Goal: Task Accomplishment & Management: Use online tool/utility

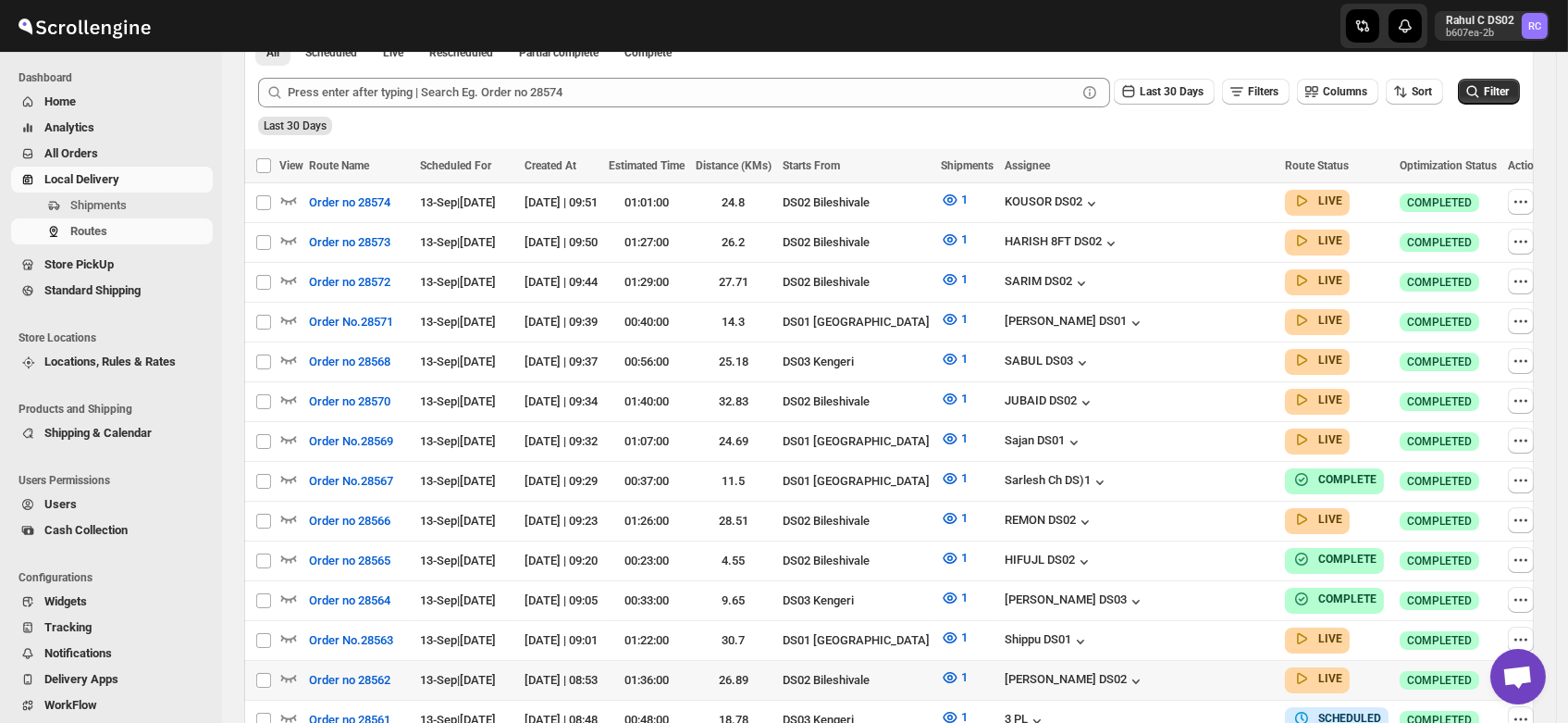
scroll to position [431, 0]
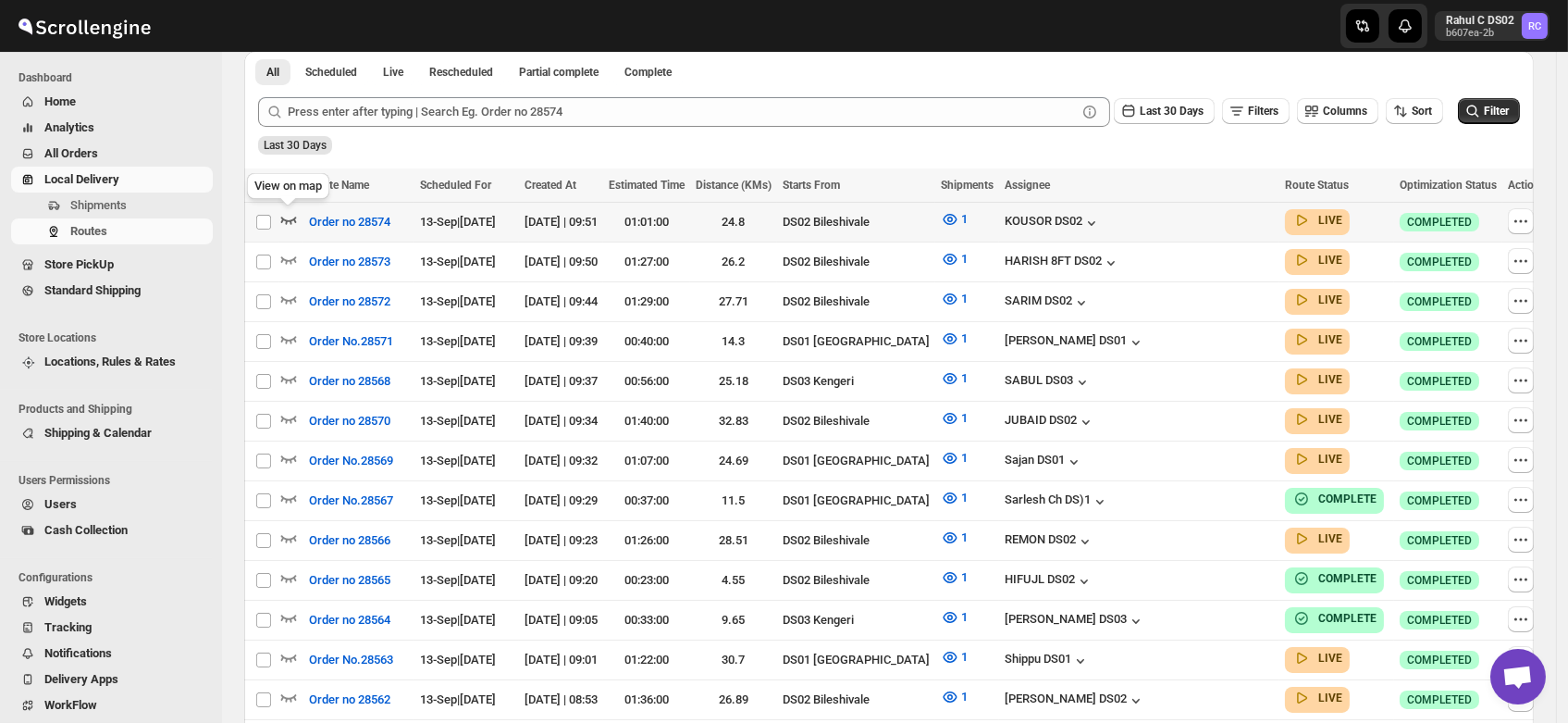
click at [294, 213] on icon "button" at bounding box center [288, 218] width 18 height 18
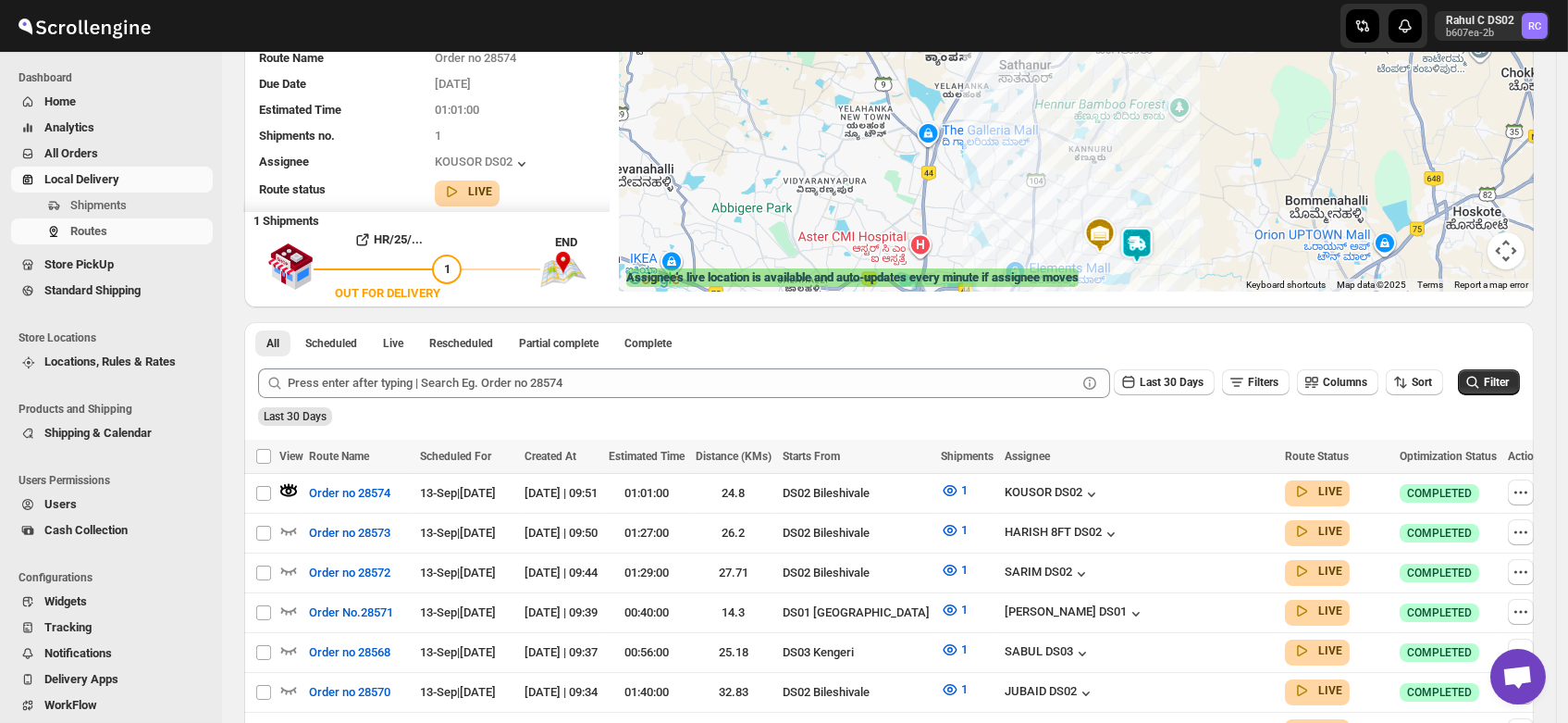
scroll to position [226, 0]
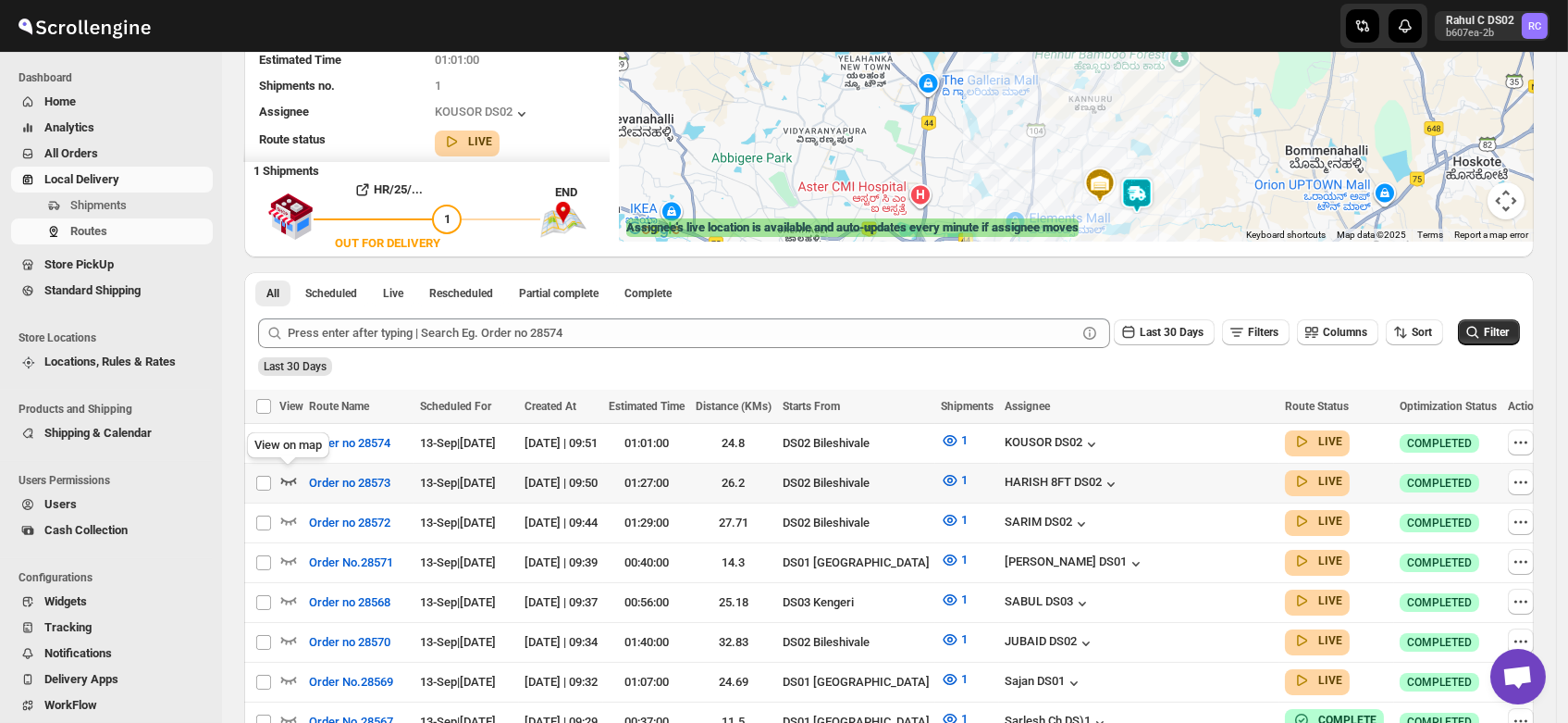
click at [288, 478] on icon "button" at bounding box center [288, 479] width 18 height 18
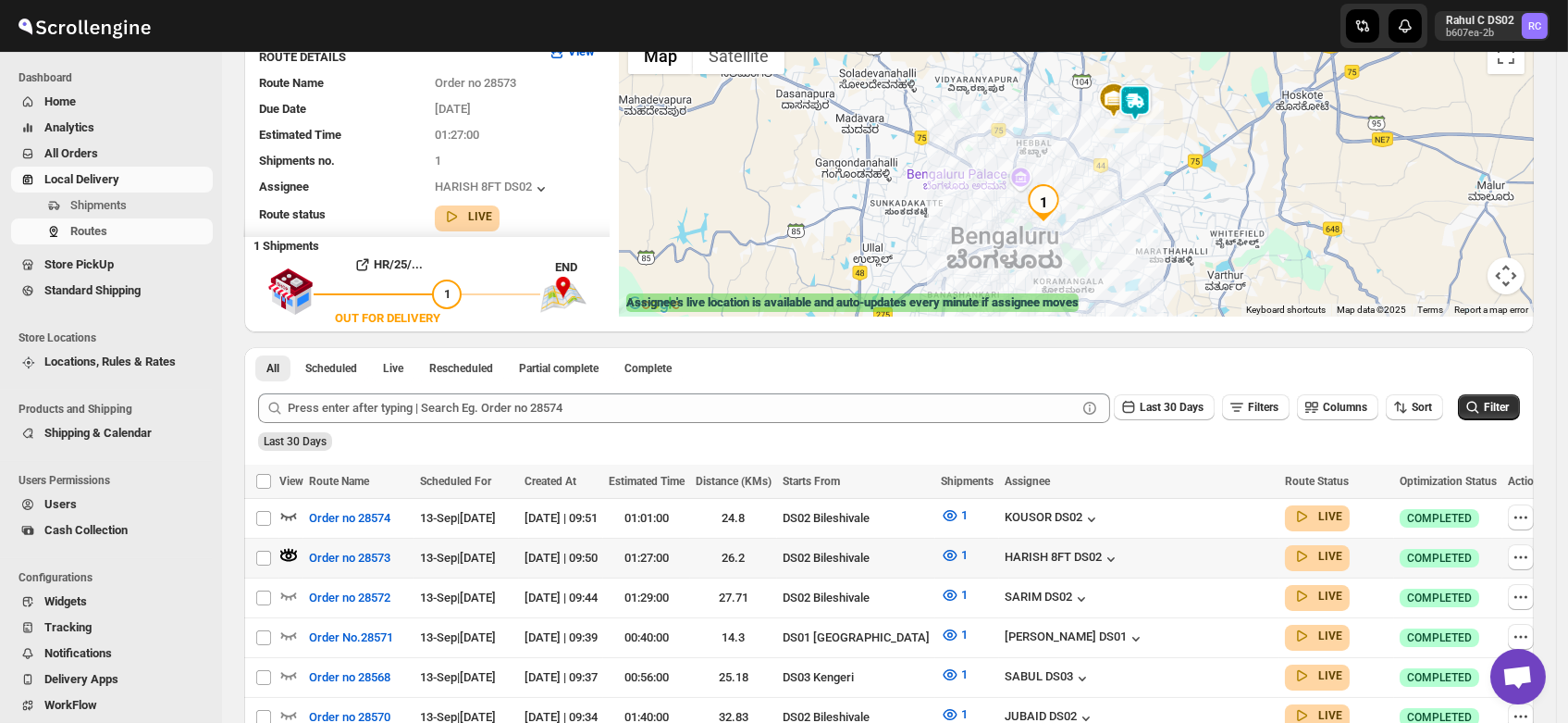
scroll to position [148, 0]
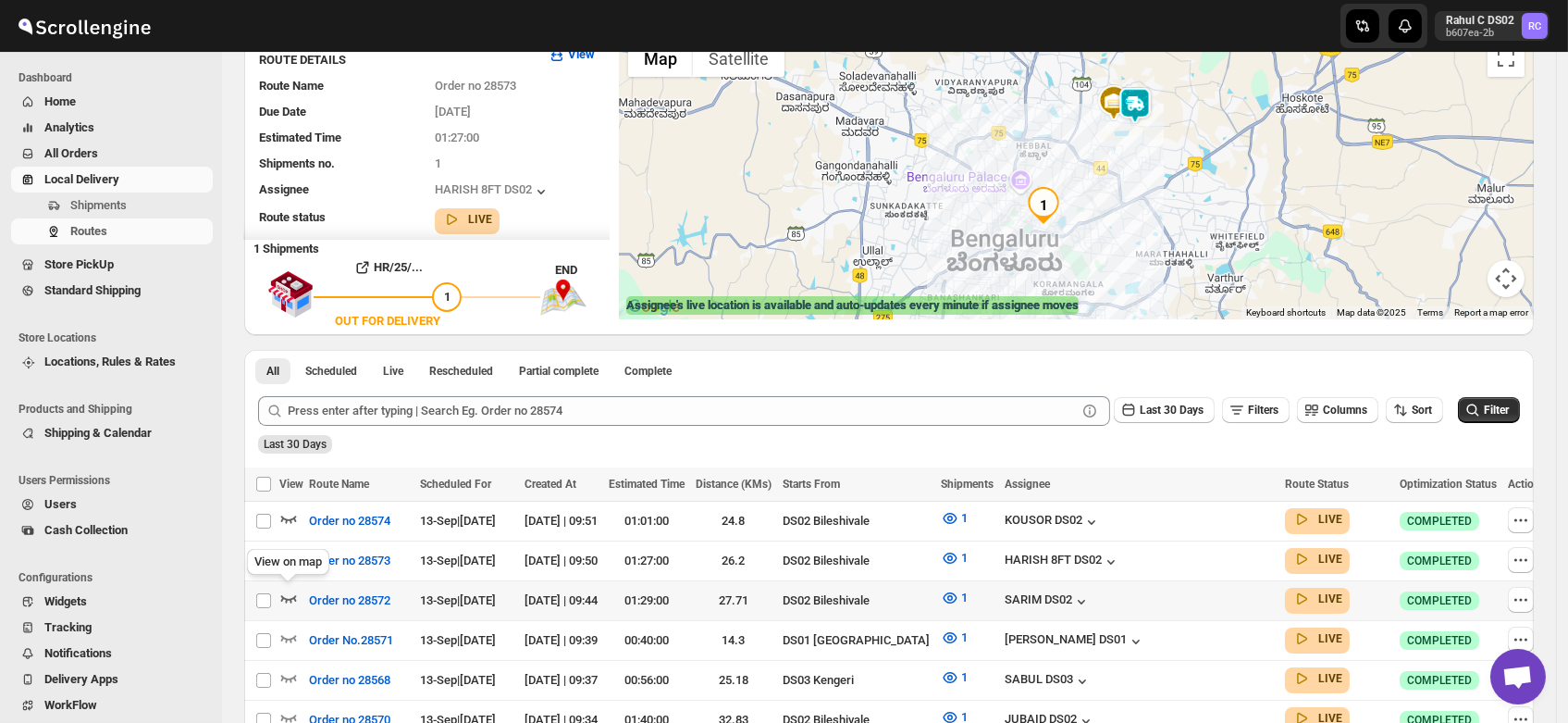
click at [289, 592] on icon "button" at bounding box center [288, 597] width 18 height 18
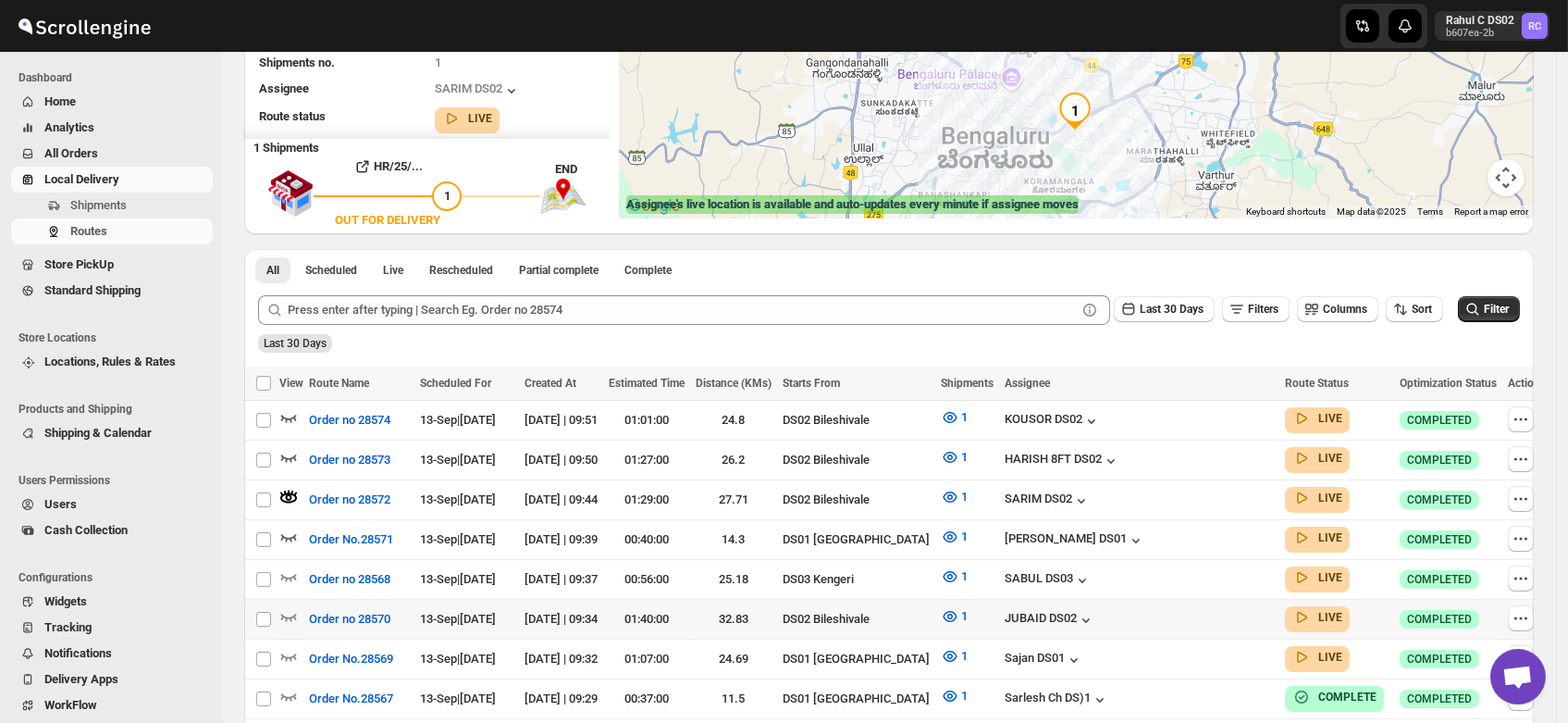
scroll to position [249, 0]
click at [287, 606] on icon "button" at bounding box center [288, 614] width 18 height 18
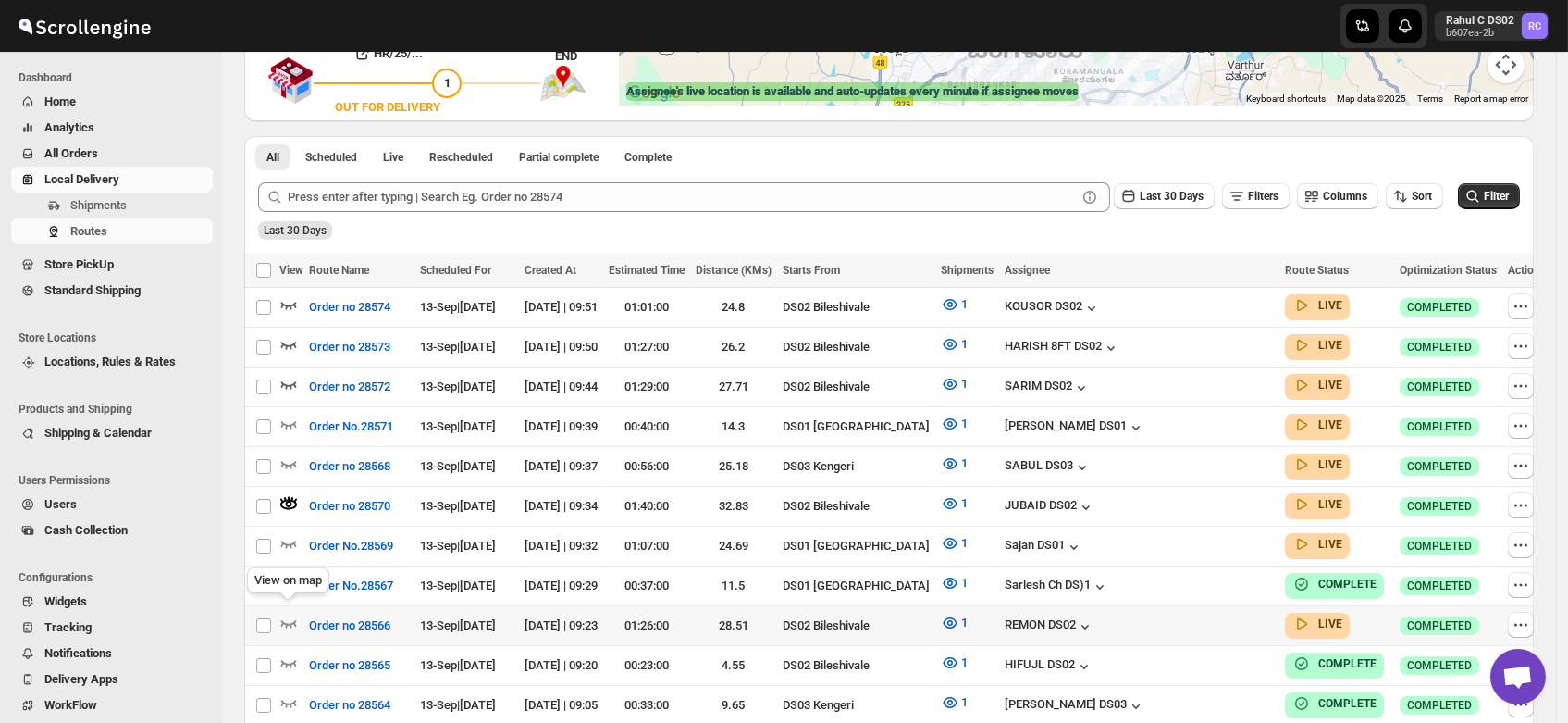
scroll to position [363, 0]
click at [287, 612] on icon "button" at bounding box center [288, 621] width 18 height 18
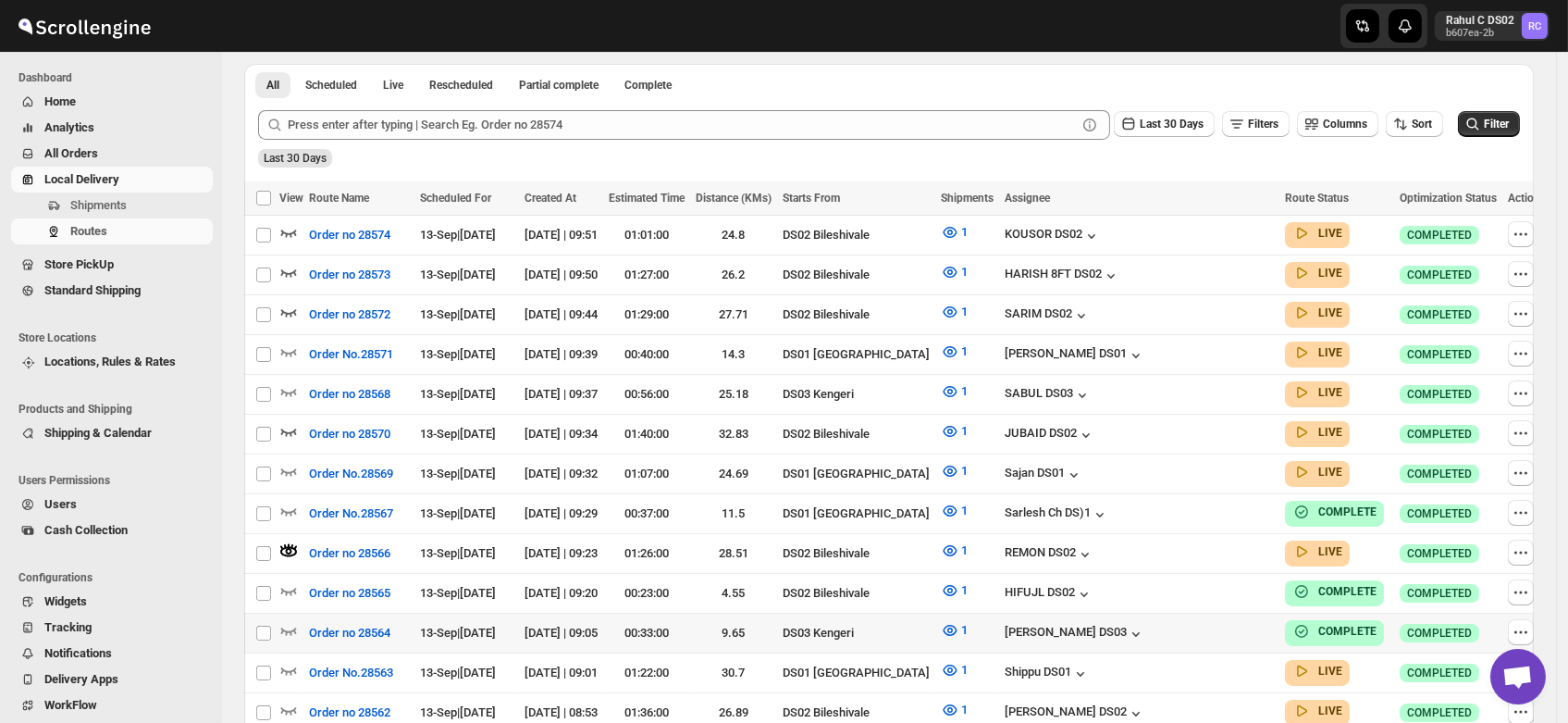
scroll to position [435, 0]
click at [286, 580] on icon "button" at bounding box center [288, 589] width 18 height 18
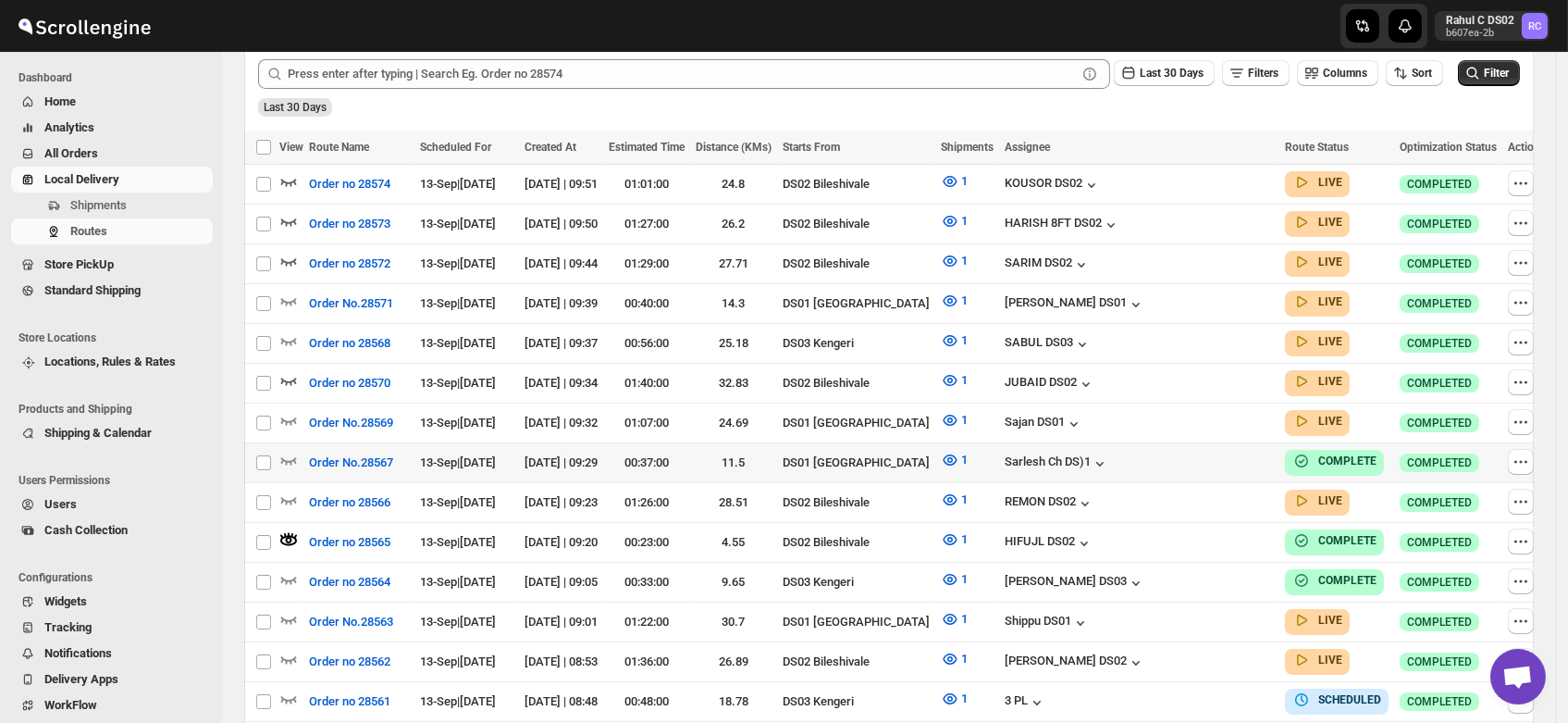
scroll to position [488, 0]
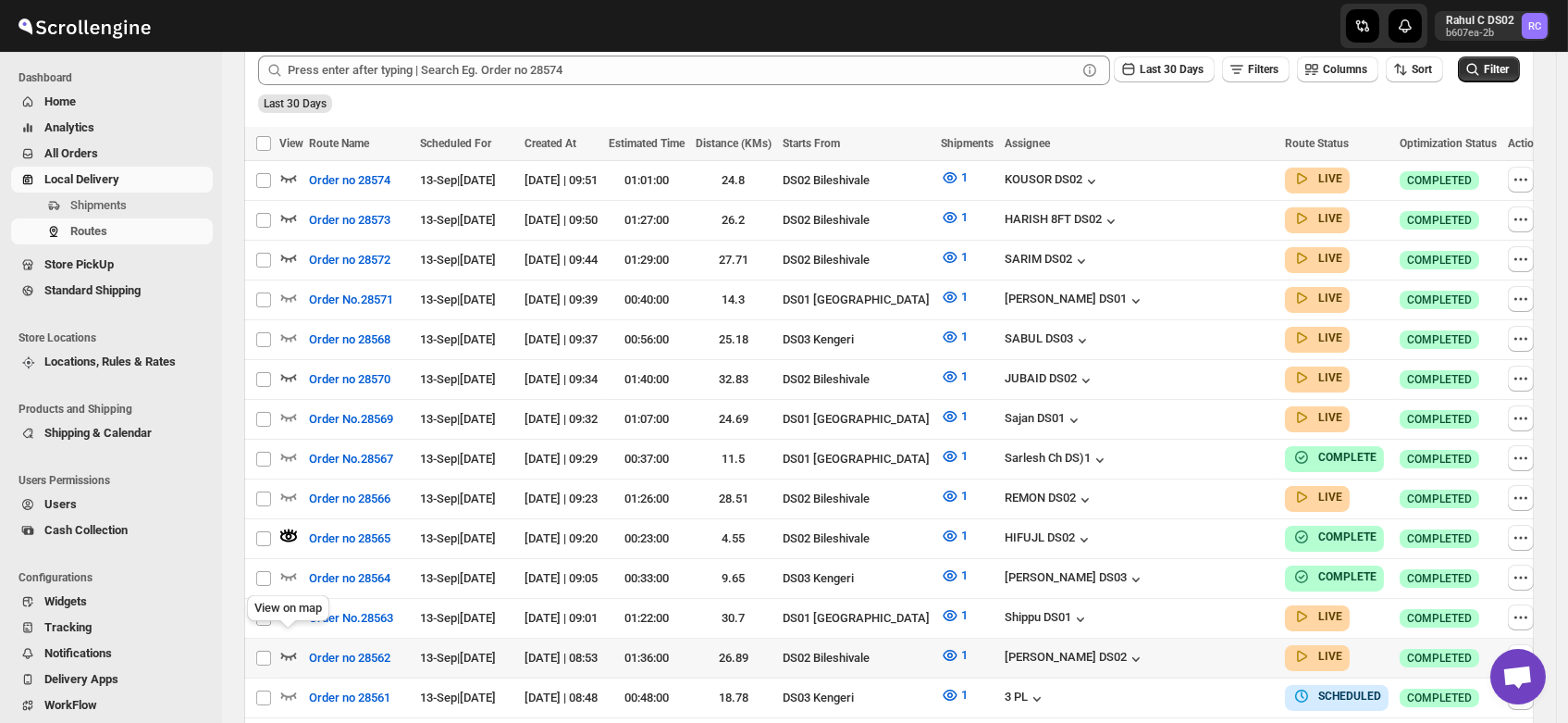
click at [288, 645] on icon "button" at bounding box center [288, 654] width 18 height 18
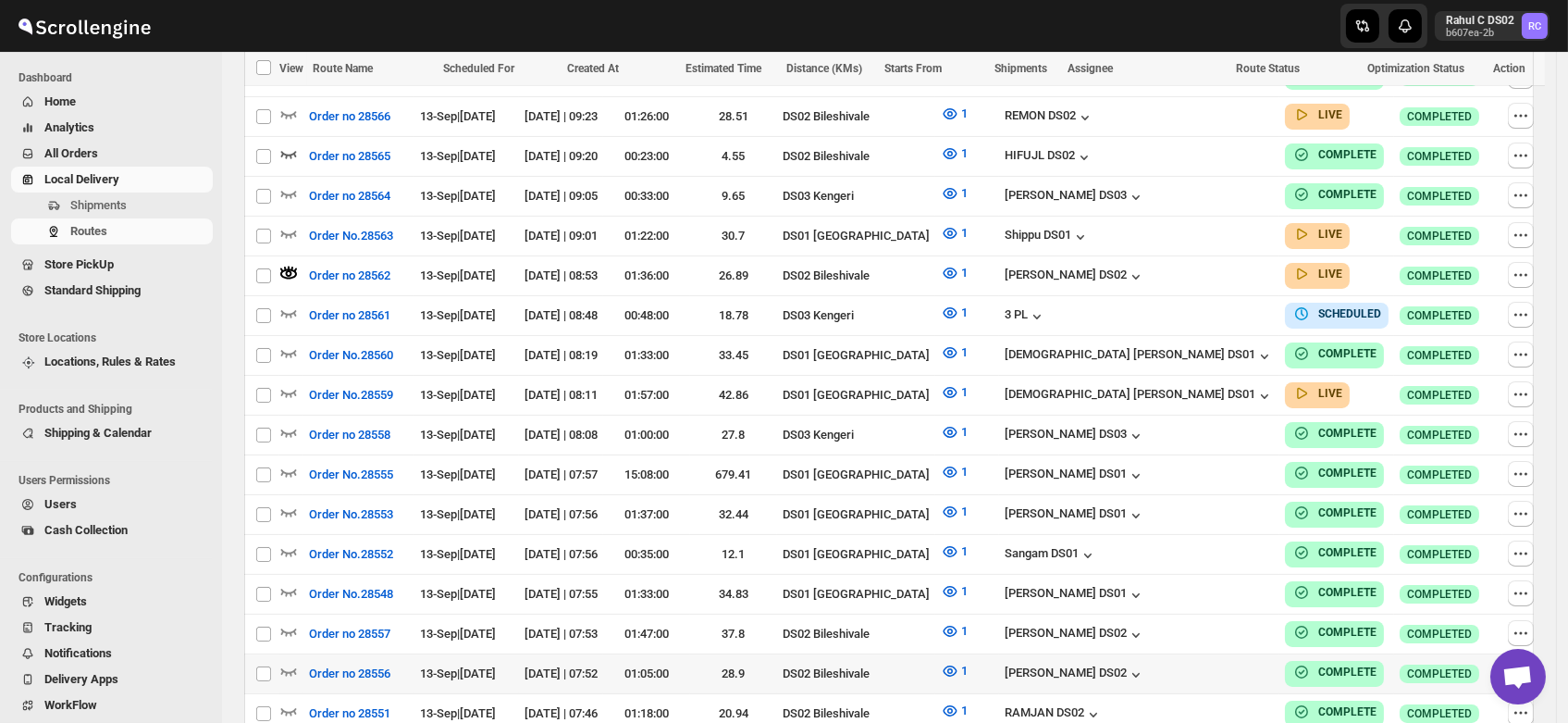
scroll to position [873, 0]
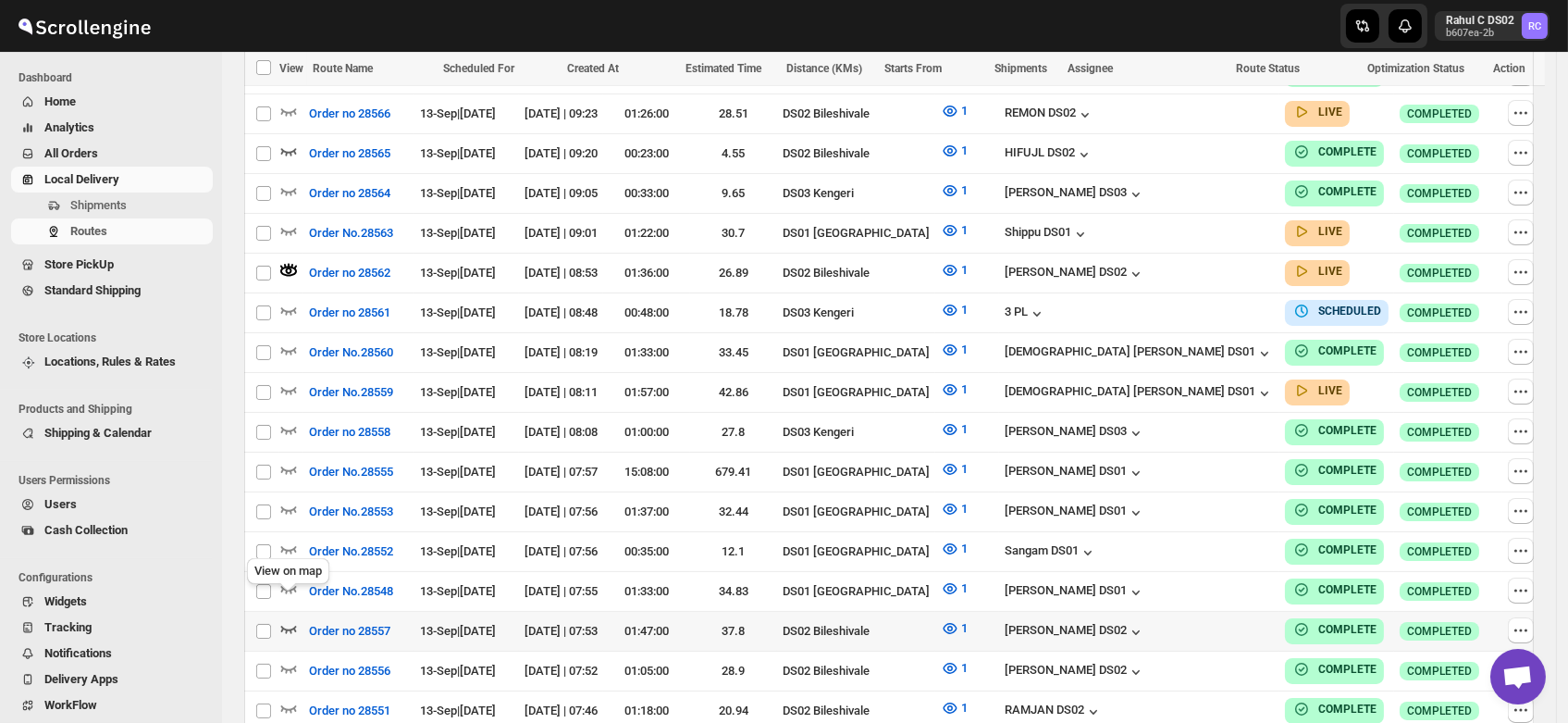
click at [287, 619] on icon "button" at bounding box center [288, 628] width 18 height 18
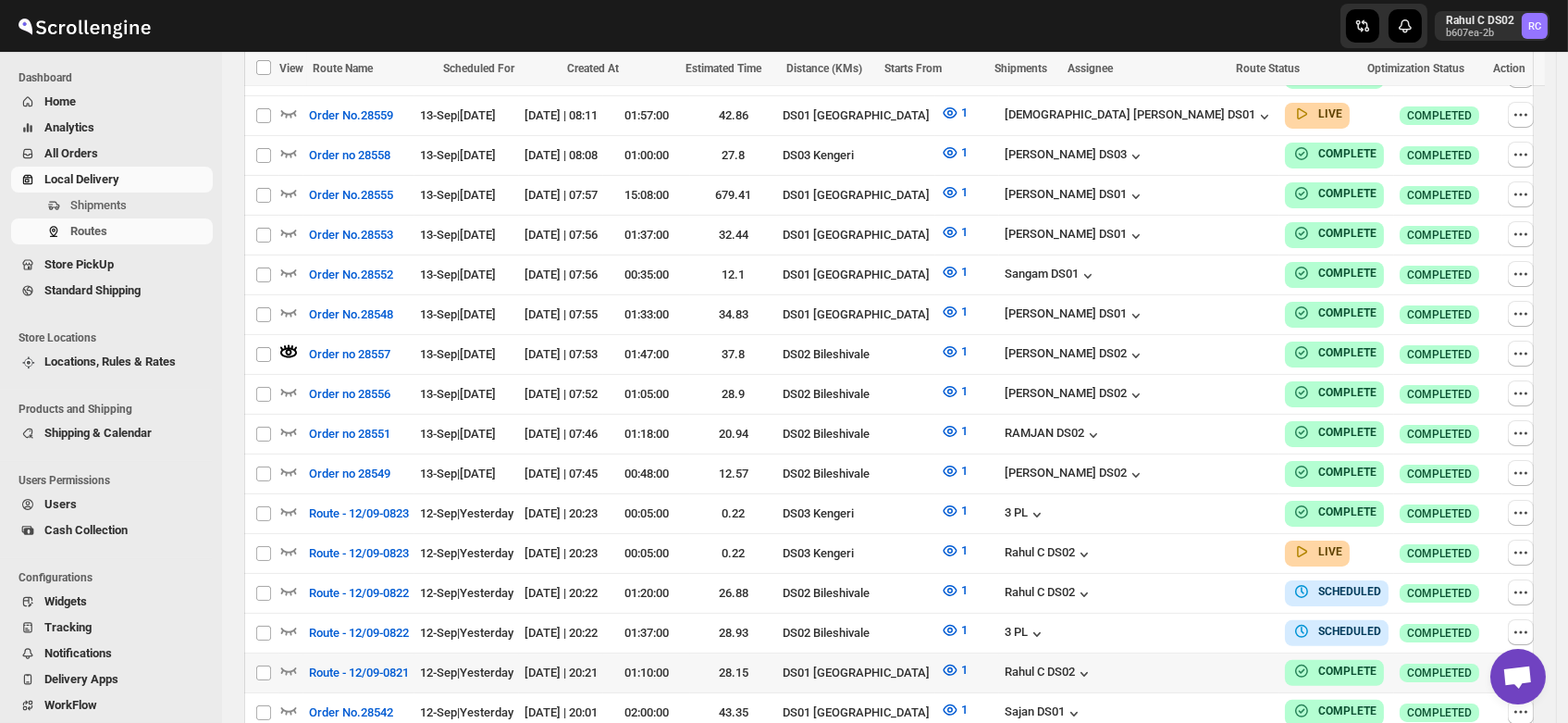
scroll to position [1200, 0]
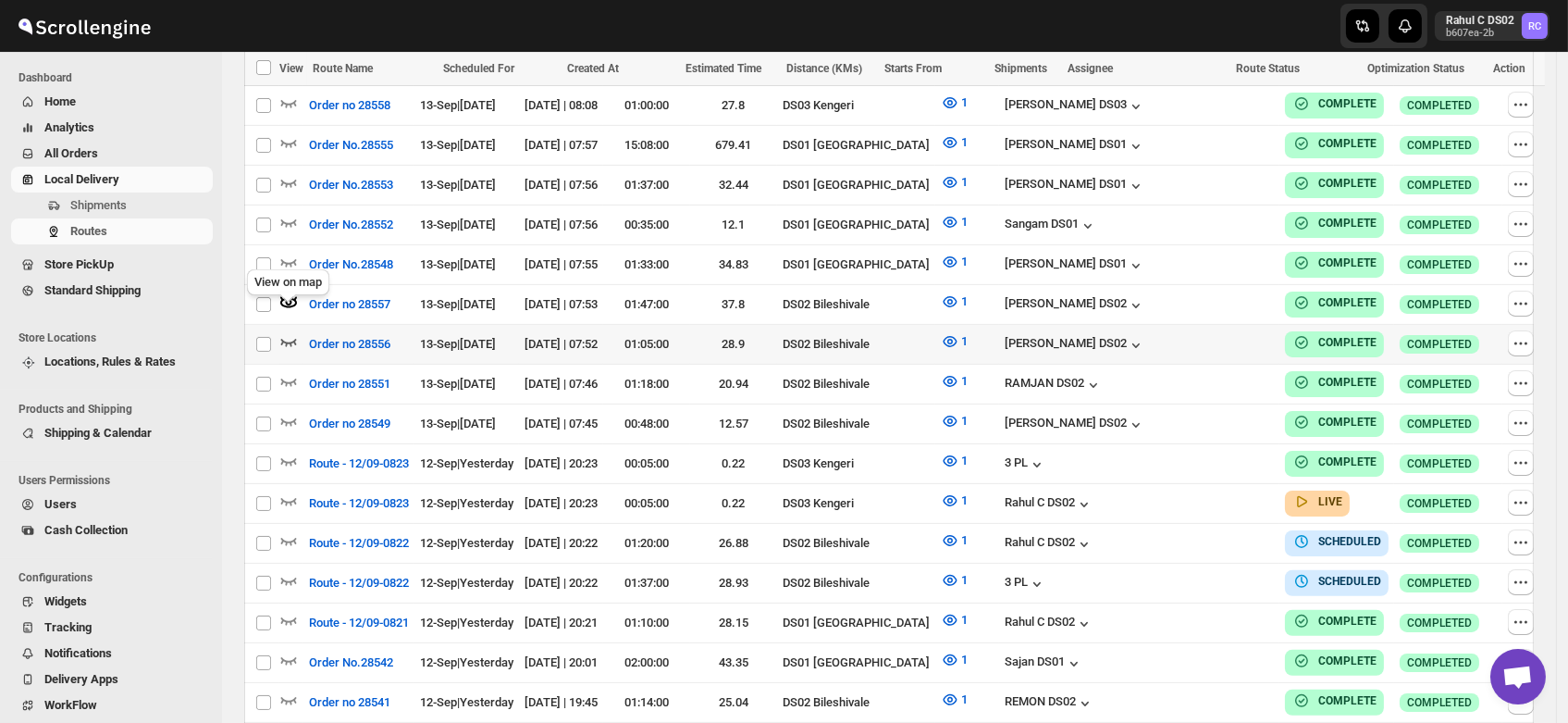
click at [287, 332] on icon "button" at bounding box center [288, 341] width 18 height 18
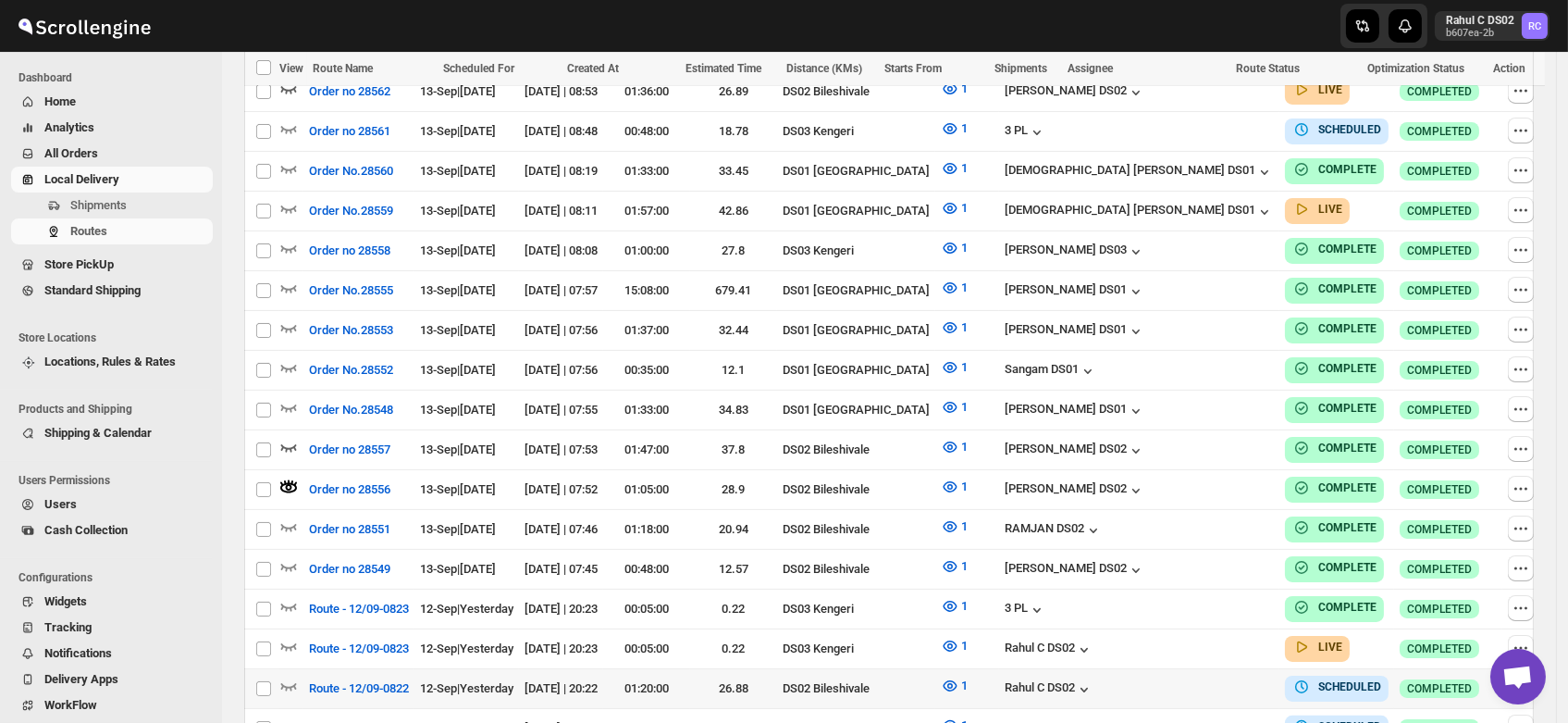
scroll to position [1125, 0]
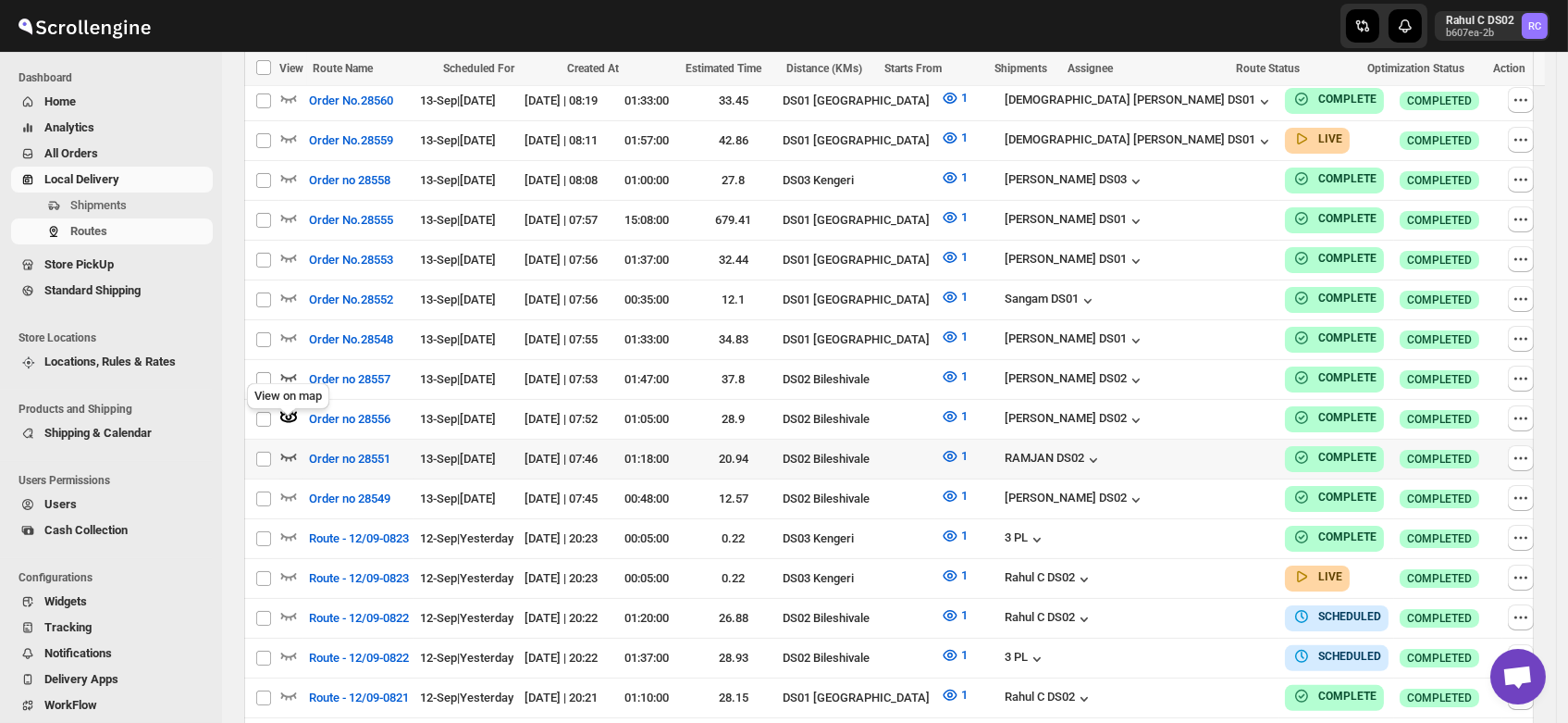
click at [288, 446] on icon "button" at bounding box center [288, 455] width 18 height 18
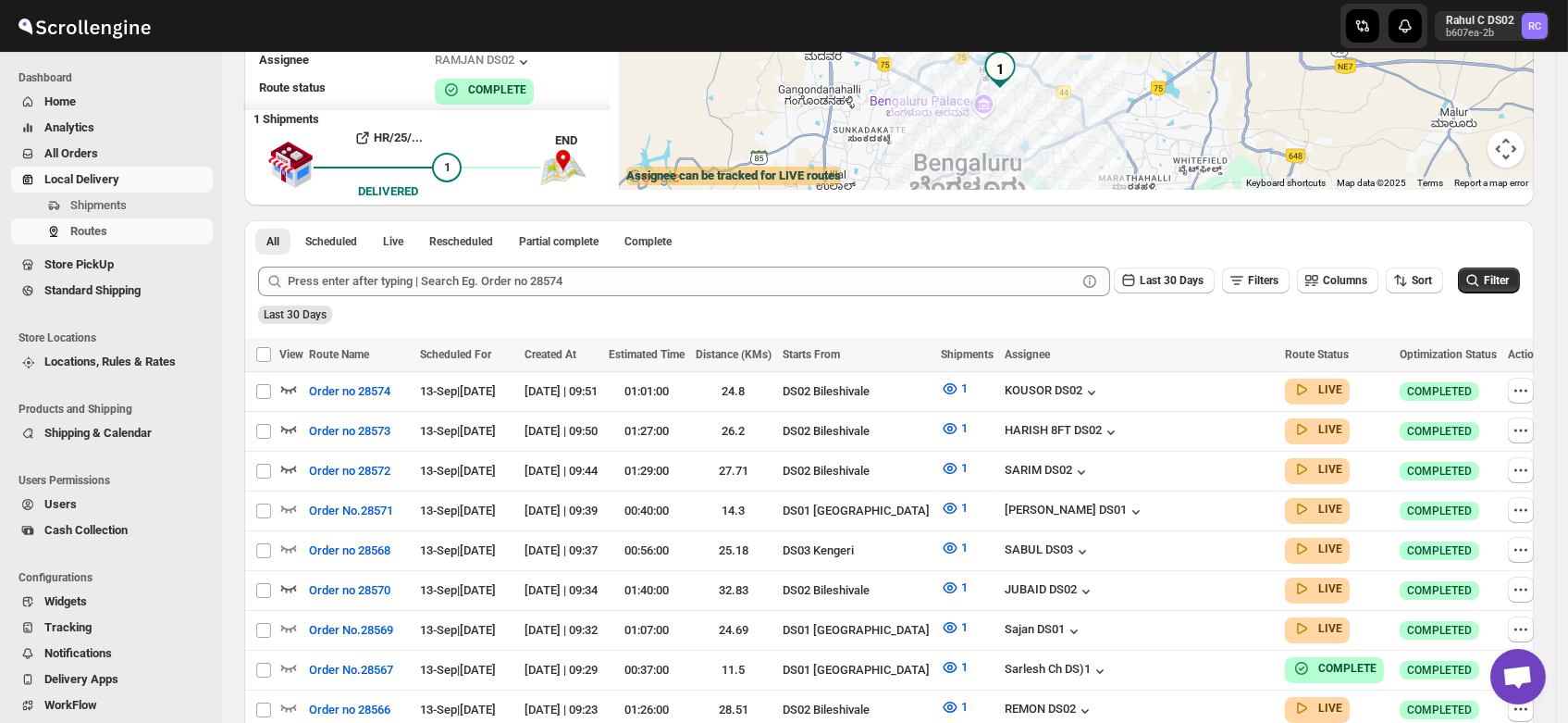
scroll to position [0, 0]
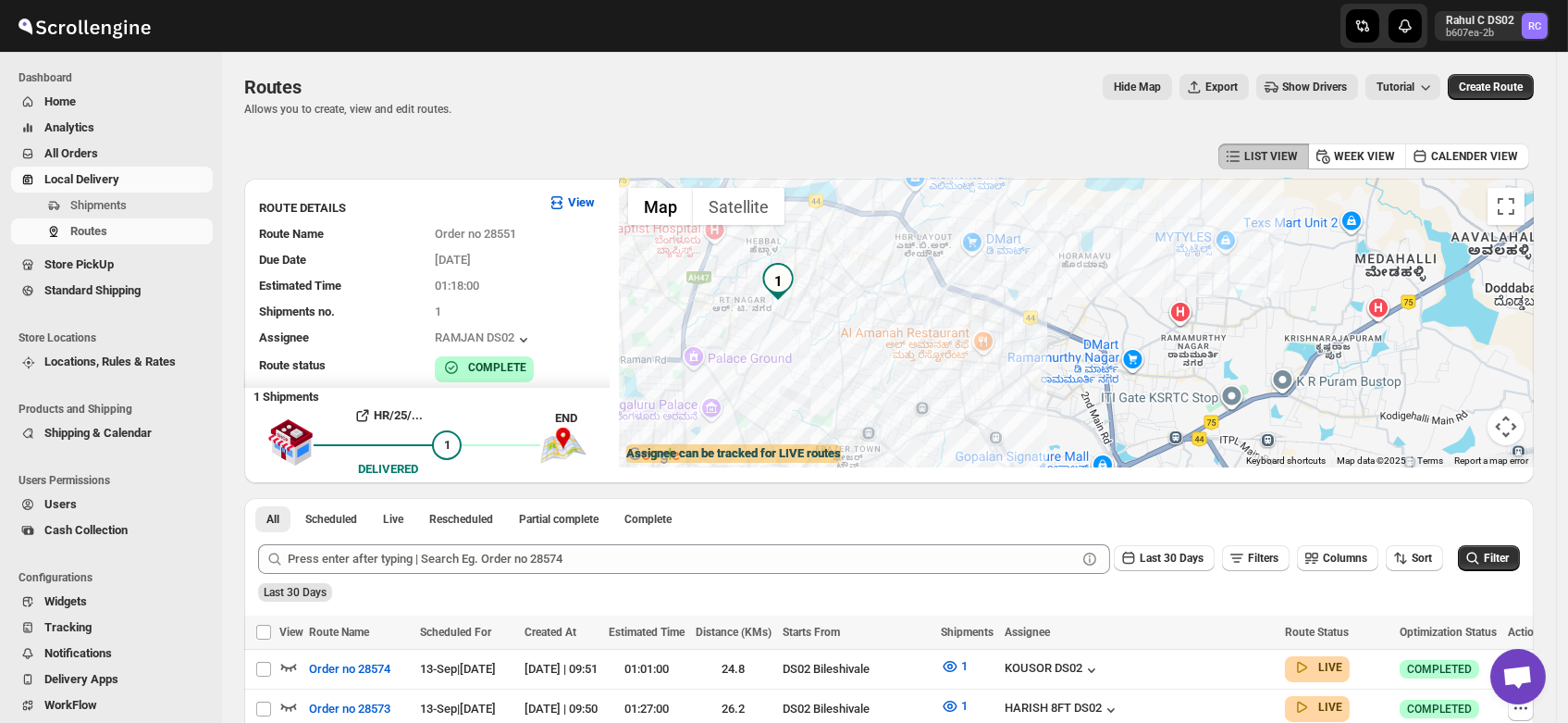
drag, startPoint x: 1226, startPoint y: 425, endPoint x: 1080, endPoint y: 321, distance: 179.3
click at [1080, 321] on div at bounding box center [1076, 322] width 915 height 288
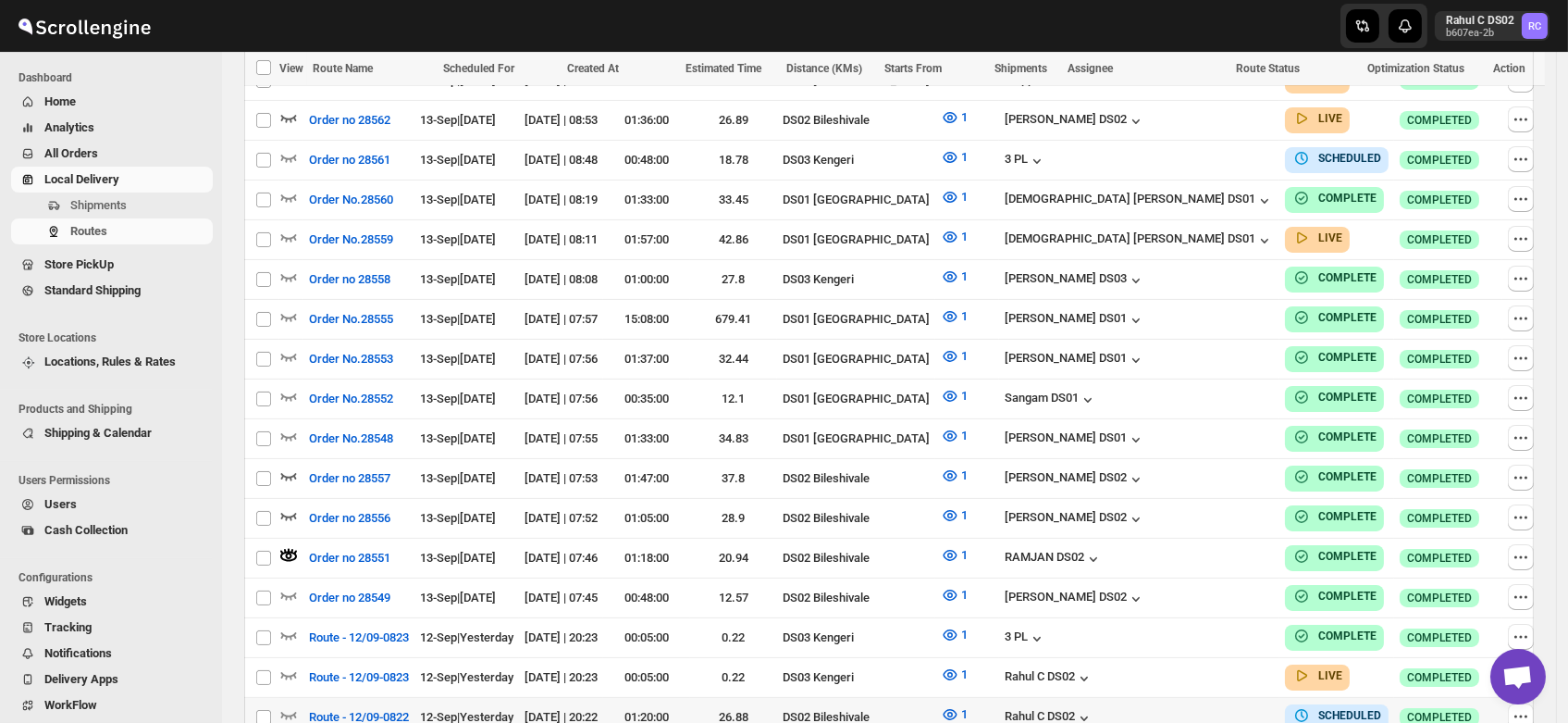
scroll to position [1035, 0]
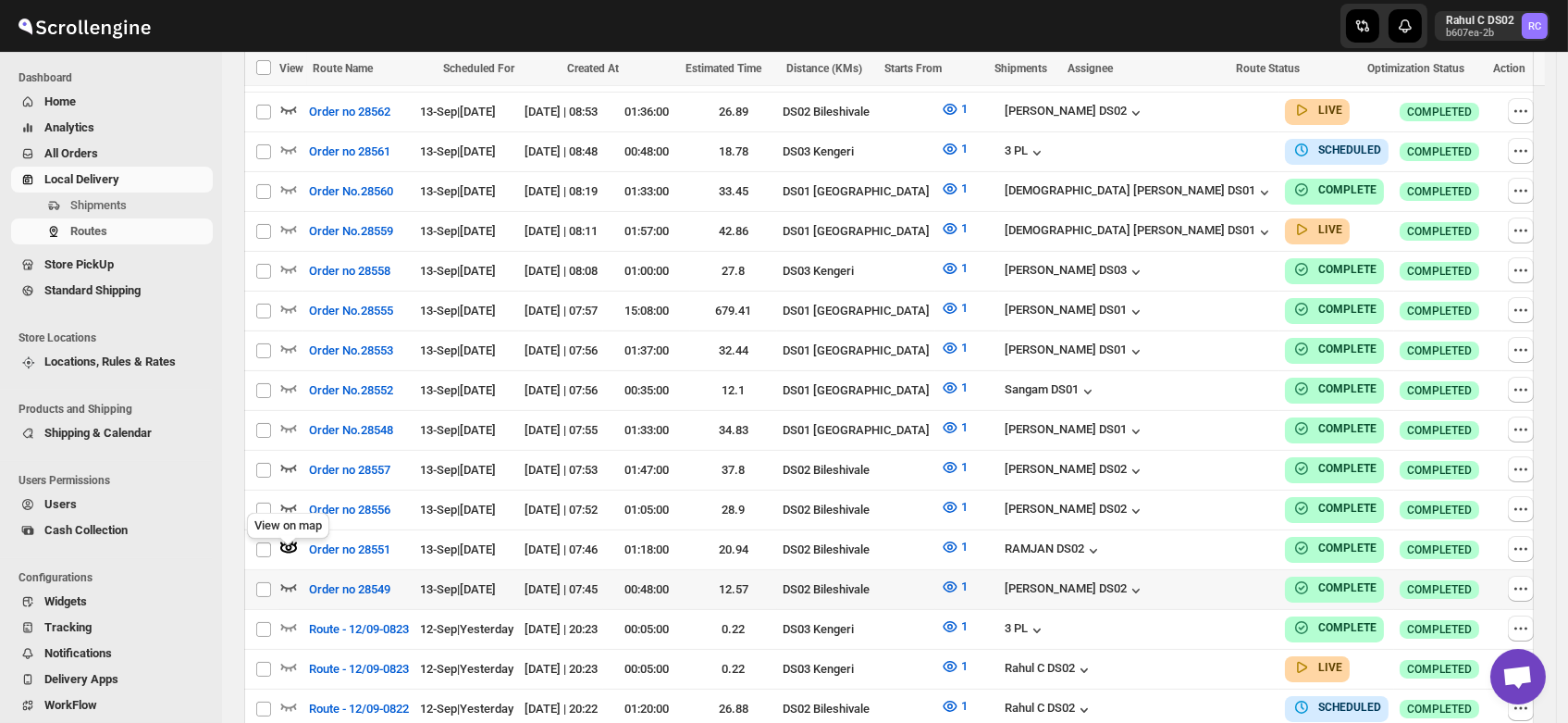
click at [288, 577] on icon "button" at bounding box center [288, 586] width 18 height 18
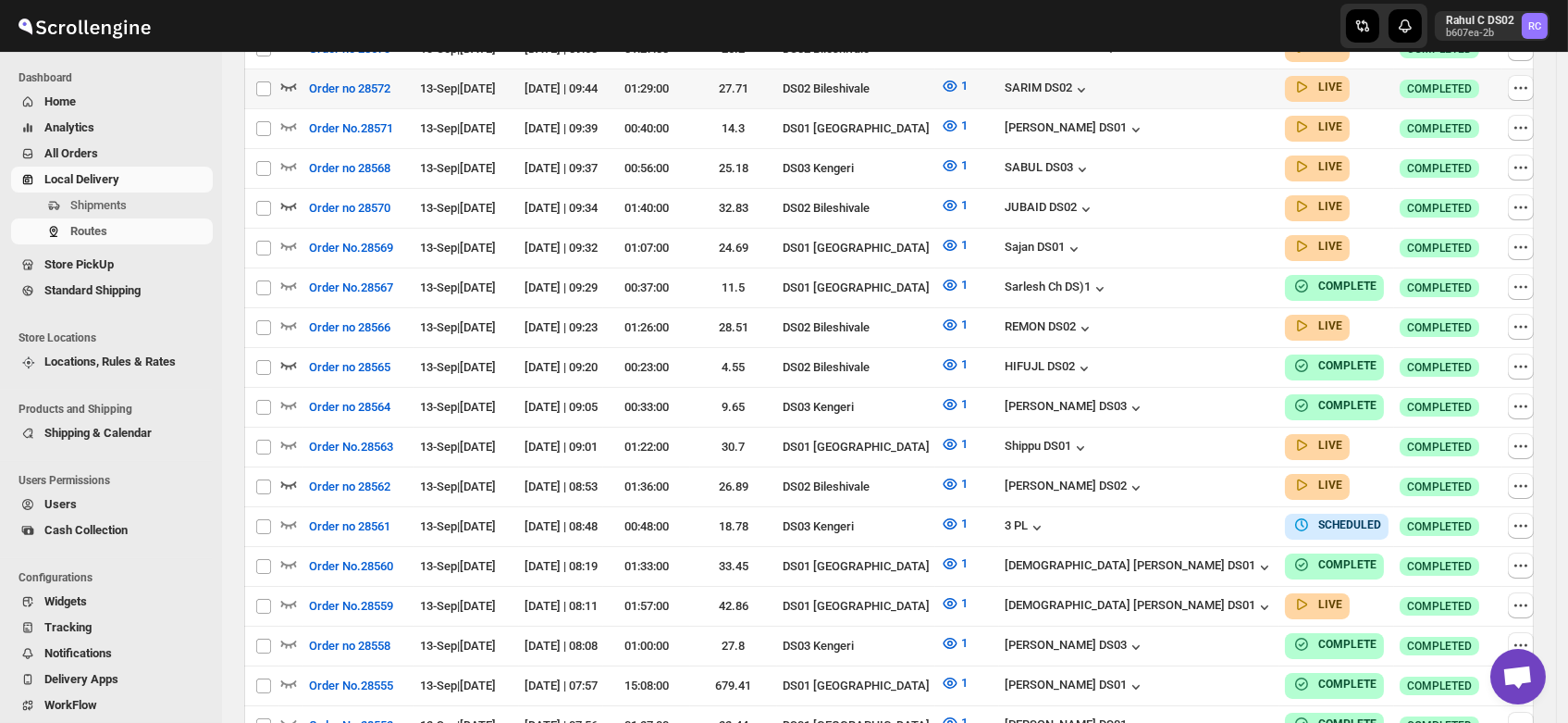
scroll to position [0, 0]
